Goal: Check status: Check status

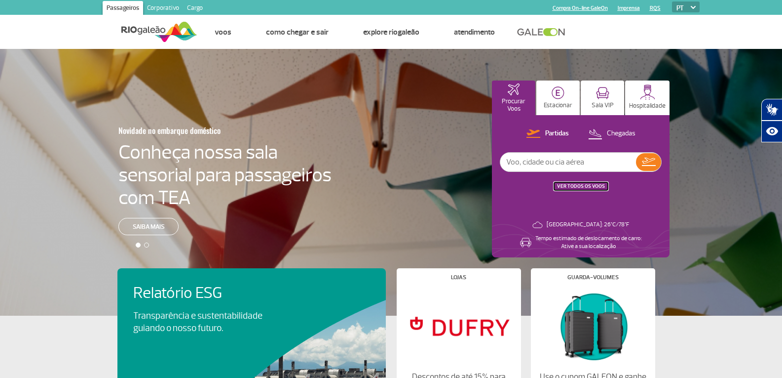
click at [581, 182] on button "VER TODOS OS VOOS" at bounding box center [581, 186] width 54 height 8
click at [593, 186] on link "VER TODOS OS VOOS" at bounding box center [581, 186] width 48 height 6
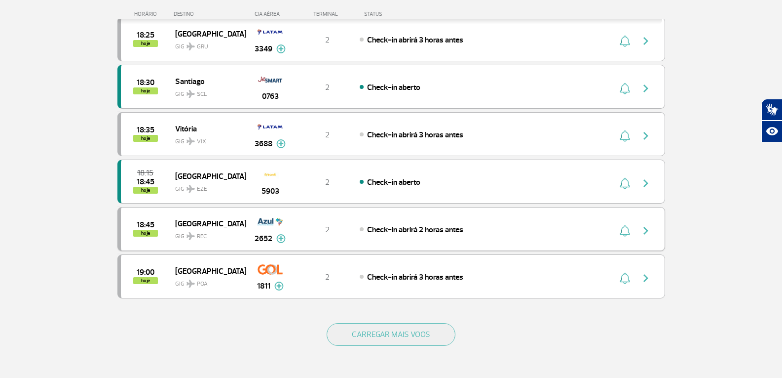
scroll to position [888, 0]
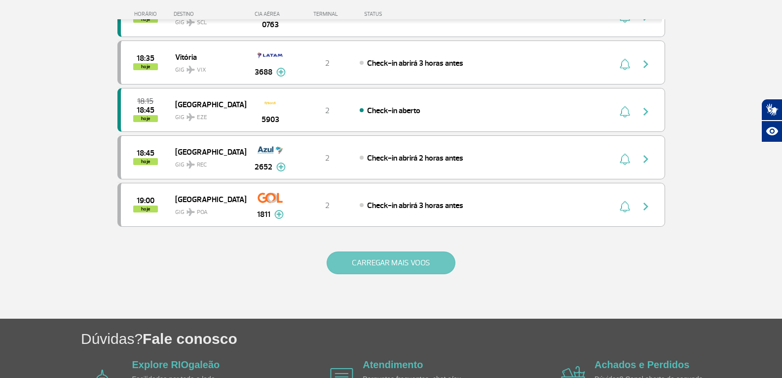
click at [421, 266] on button "CARREGAR MAIS VOOS" at bounding box center [391, 262] width 129 height 23
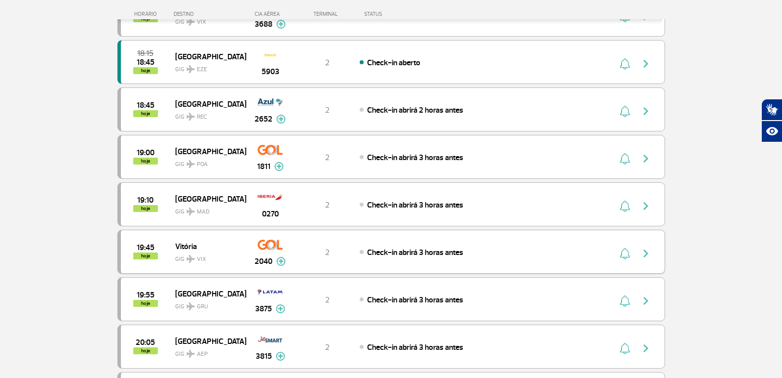
scroll to position [938, 0]
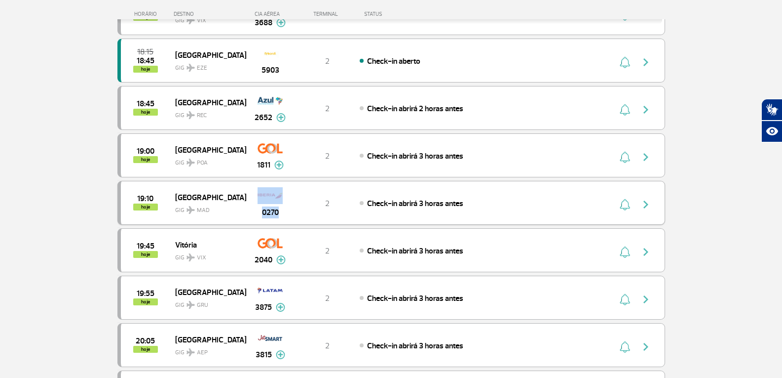
drag, startPoint x: 253, startPoint y: 207, endPoint x: 283, endPoint y: 213, distance: 30.3
click at [283, 213] on div "0270" at bounding box center [270, 202] width 49 height 31
click at [329, 217] on div "19:10 hoje [GEOGRAPHIC_DATA] GIG MAD 0270 2 Check-in abrirá 3 horas antes" at bounding box center [391, 203] width 548 height 44
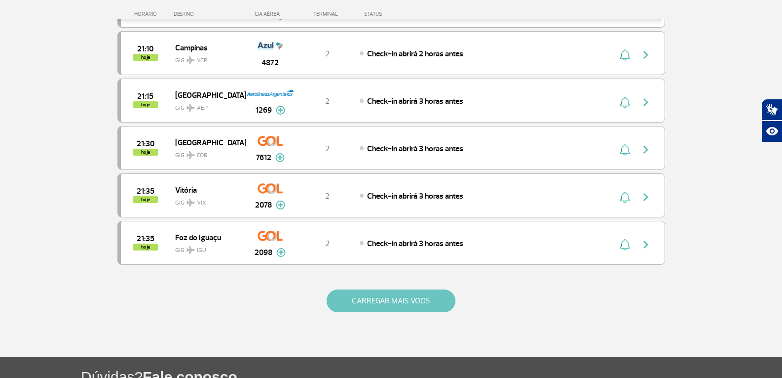
scroll to position [1826, 0]
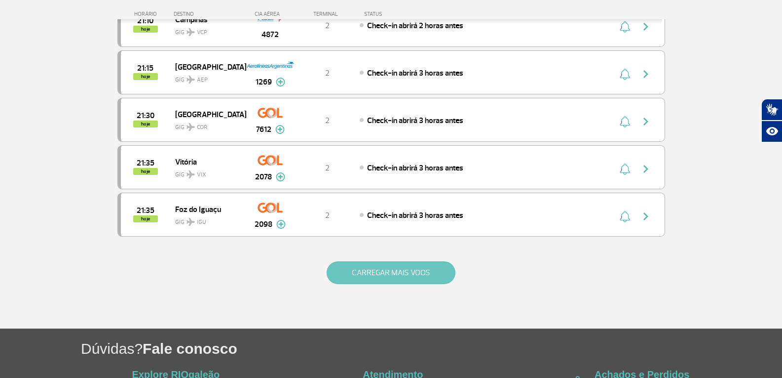
click at [359, 267] on button "CARREGAR MAIS VOOS" at bounding box center [391, 272] width 129 height 23
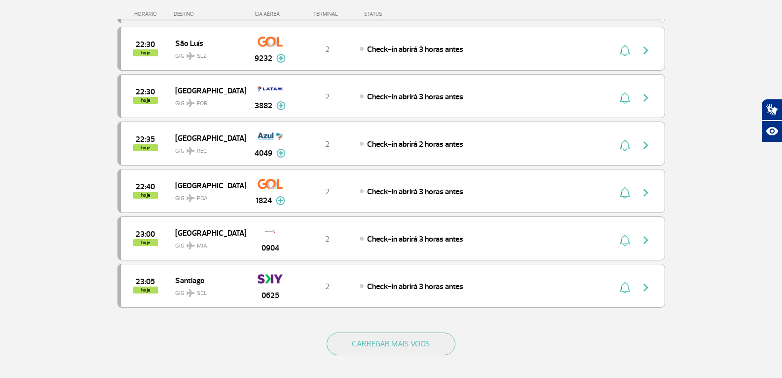
scroll to position [2714, 0]
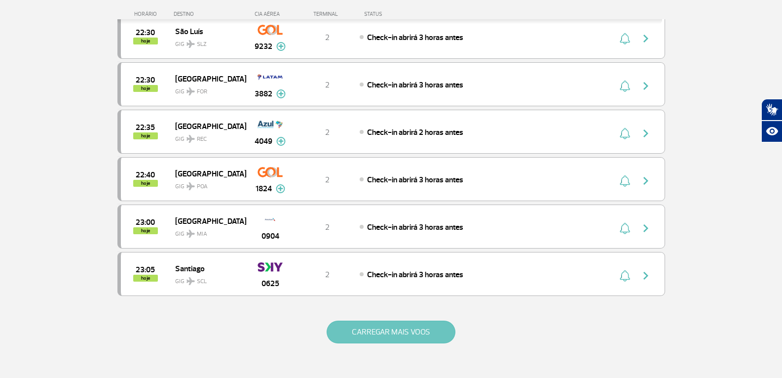
click at [381, 329] on button "CARREGAR MAIS VOOS" at bounding box center [391, 331] width 129 height 23
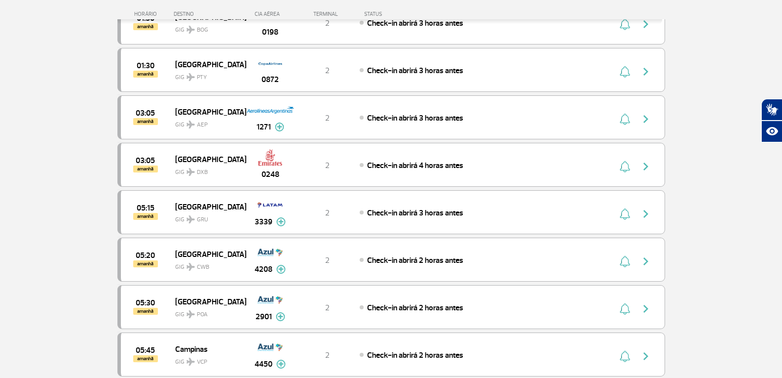
scroll to position [3356, 0]
